Goal: Task Accomplishment & Management: Complete application form

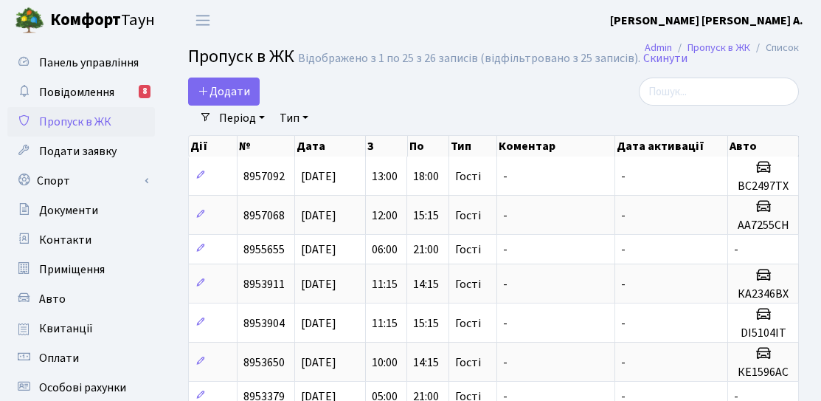
select select "25"
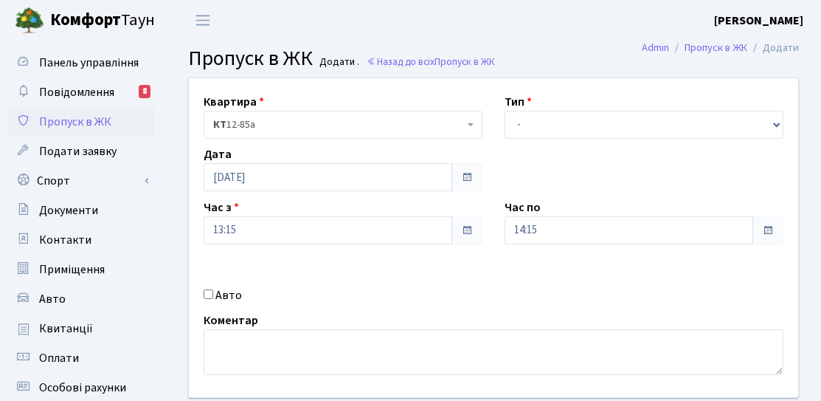
click at [224, 286] on label "Авто" at bounding box center [228, 295] width 27 height 18
click at [213, 289] on input "Авто" at bounding box center [209, 294] width 10 height 10
checkbox input "true"
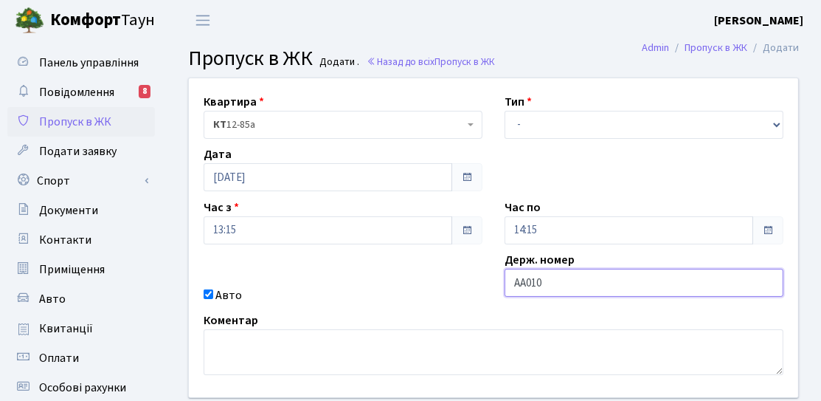
type input "АА0107РТ"
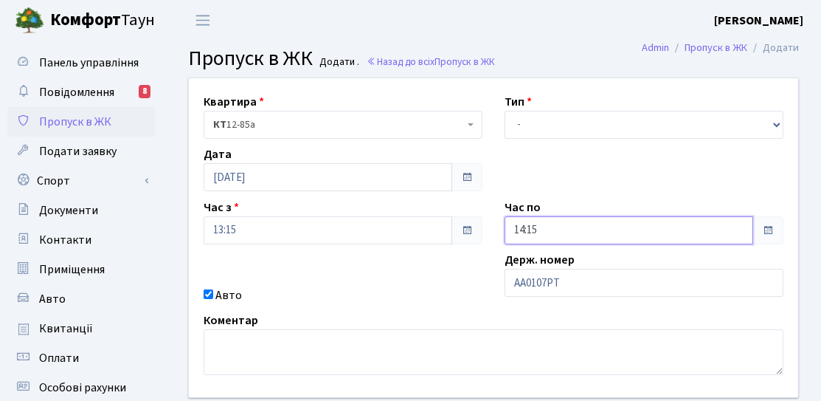
click at [582, 228] on input "14:15" at bounding box center [629, 230] width 249 height 28
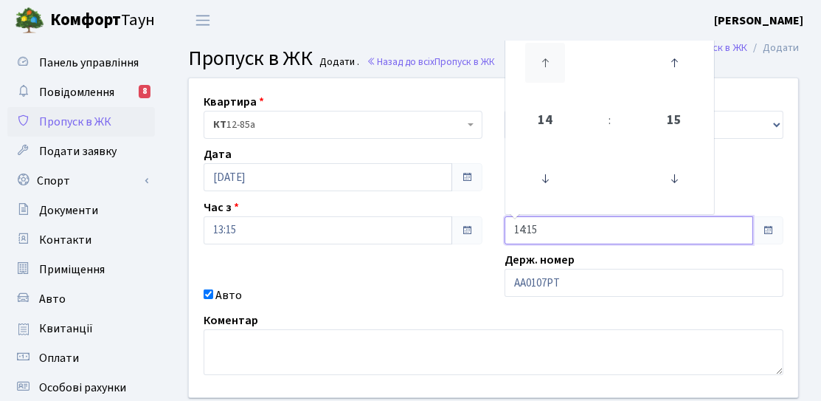
click at [548, 69] on icon at bounding box center [545, 63] width 40 height 40
type input "17:15"
click at [463, 269] on div "Квартира <b>КТ</b>&nbsp;&nbsp;&nbsp;&nbsp;12-85а КТ 12-85а Тип - Доставка Таксі…" at bounding box center [494, 237] width 632 height 319
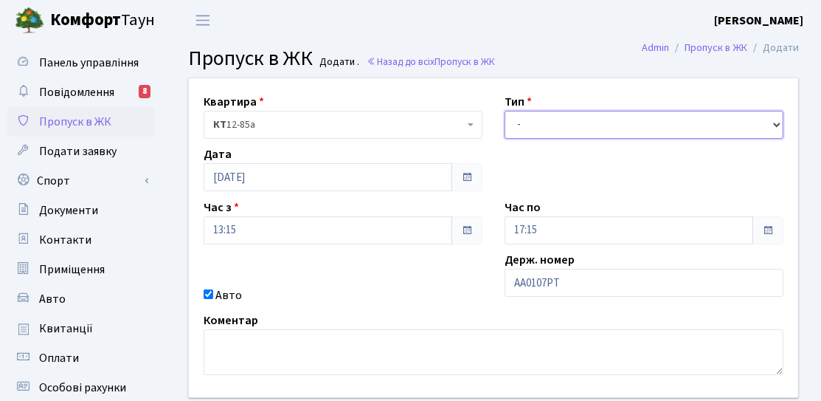
click at [538, 128] on select "- Доставка Таксі Гості Сервіс" at bounding box center [644, 125] width 279 height 28
select select "3"
click at [505, 111] on select "- Доставка Таксі Гості Сервіс" at bounding box center [644, 125] width 279 height 28
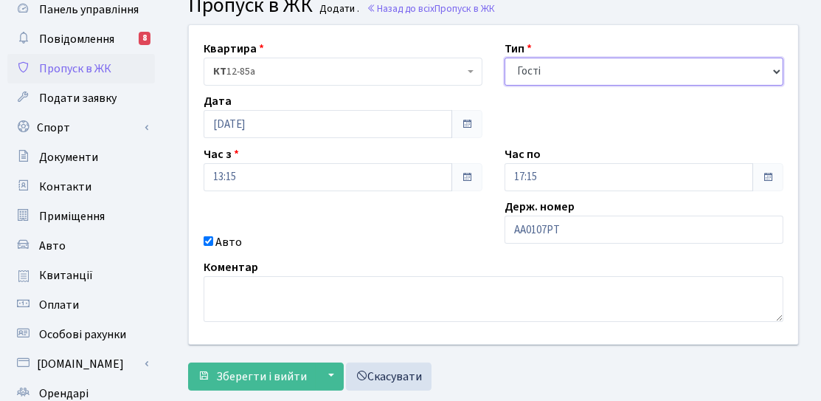
scroll to position [74, 0]
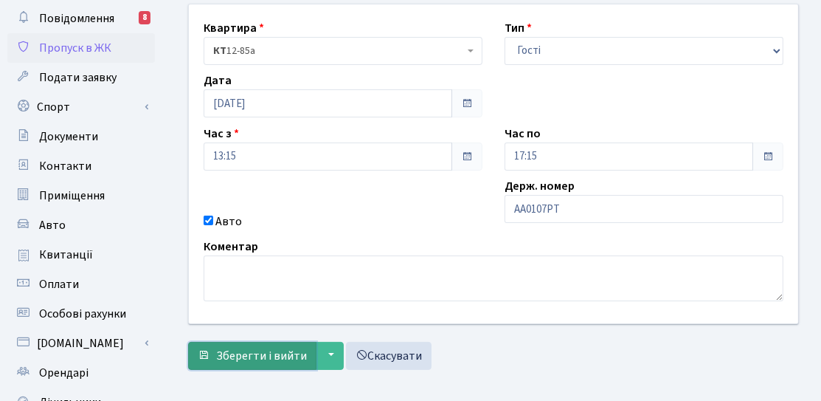
click at [289, 344] on button "Зберегти і вийти" at bounding box center [252, 356] width 128 height 28
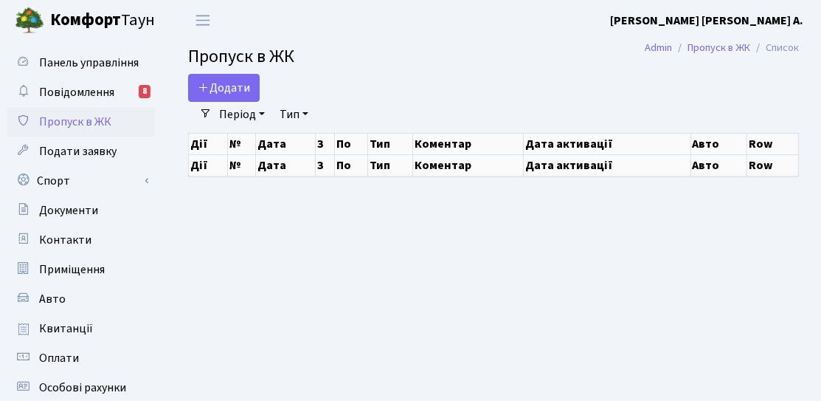
select select "25"
